Goal: Task Accomplishment & Management: Manage account settings

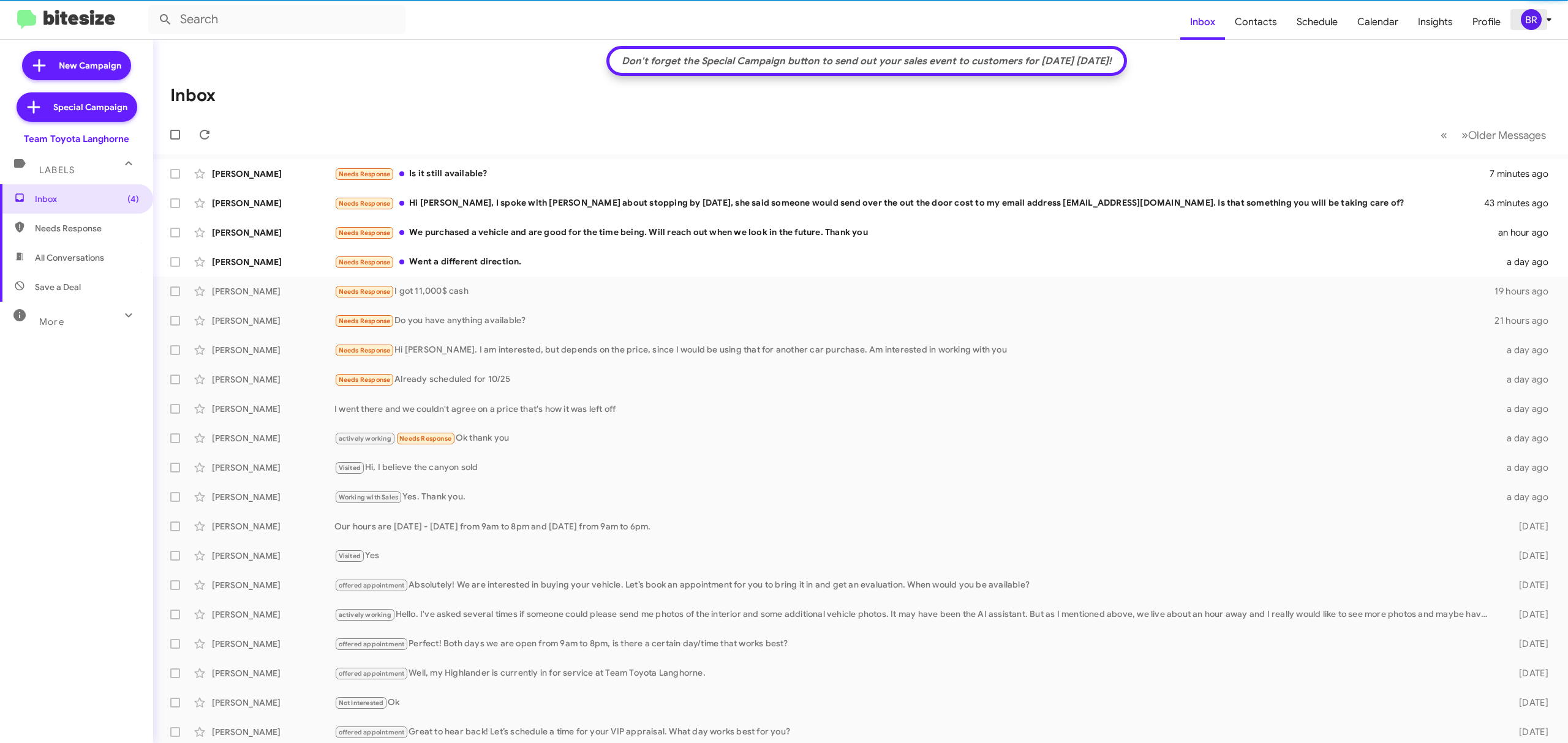
click at [1546, 28] on span "BR" at bounding box center [1538, 19] width 37 height 20
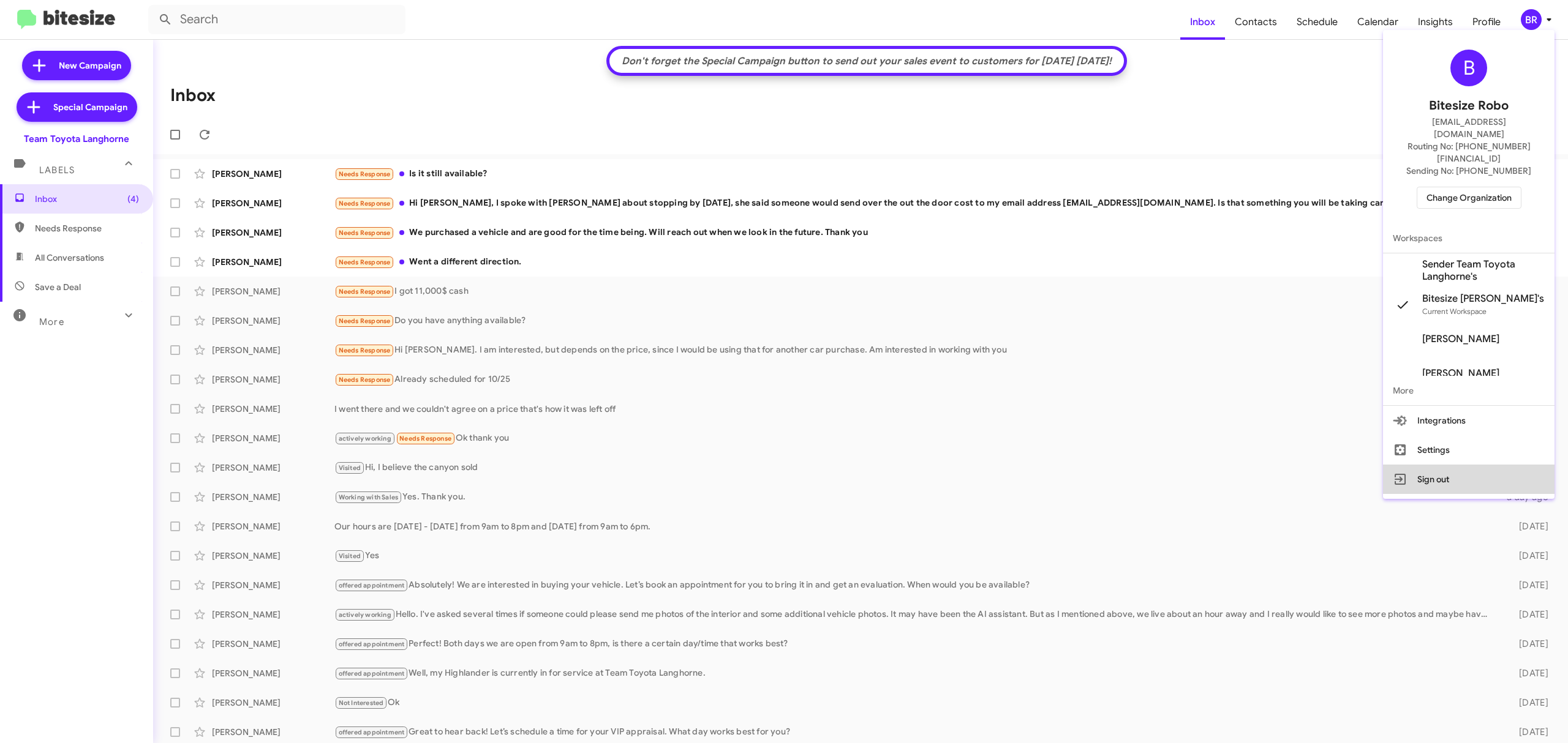
click at [1427, 465] on button "Sign out" at bounding box center [1468, 480] width 172 height 30
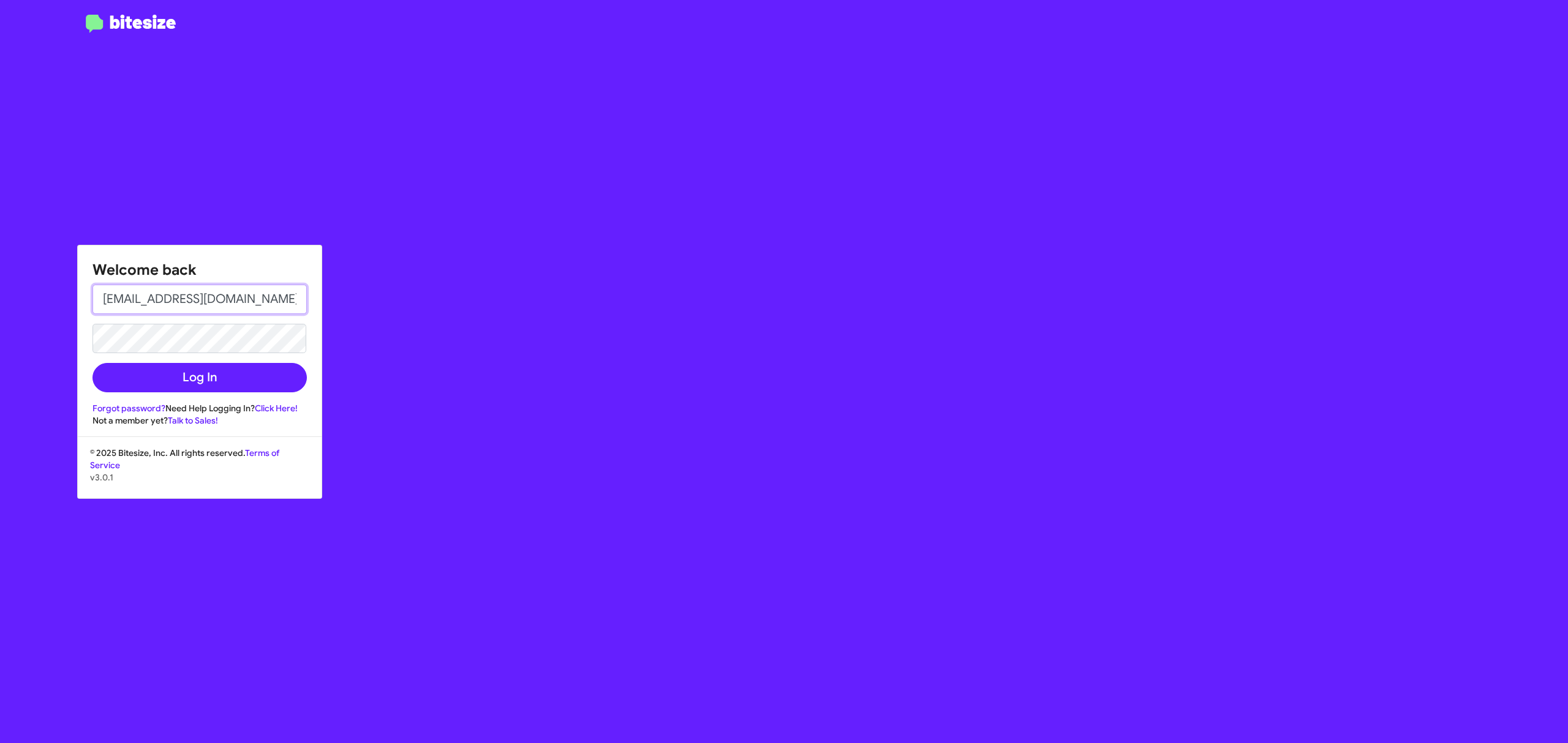
click at [245, 285] on input "[EMAIL_ADDRESS][DOMAIN_NAME]" at bounding box center [199, 299] width 214 height 30
type input "[EMAIL_ADDRESS][DOMAIN_NAME]"
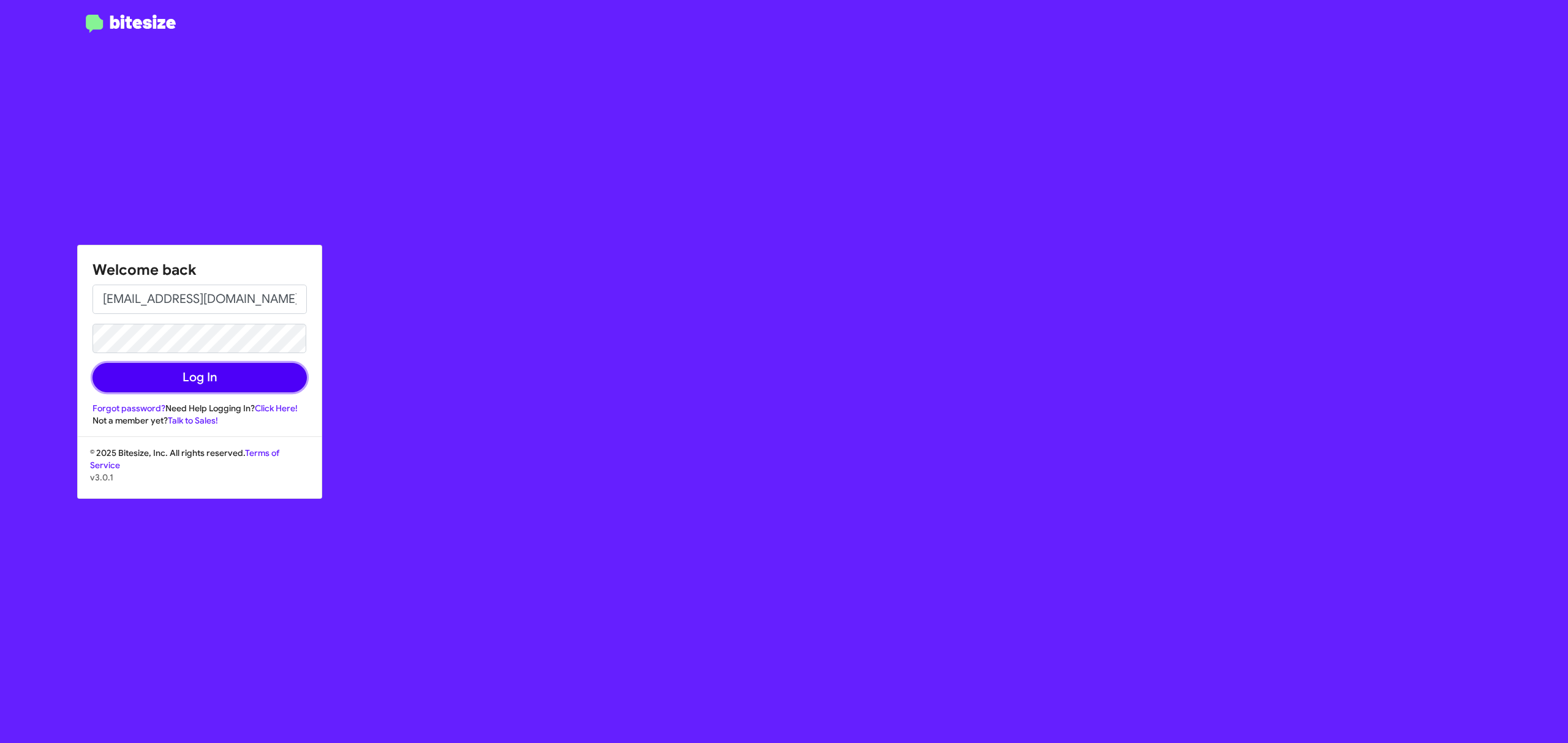
click at [237, 381] on button "Log In" at bounding box center [199, 378] width 214 height 30
